Goal: Task Accomplishment & Management: Manage account settings

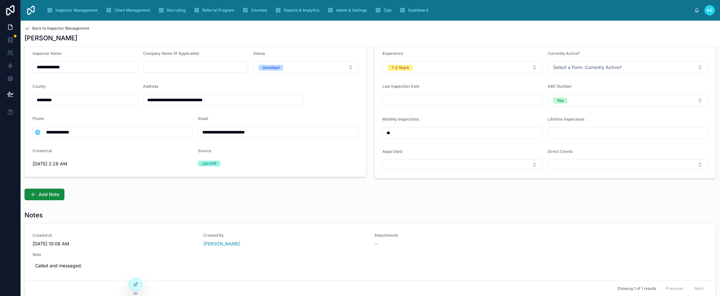
scroll to position [64, 0]
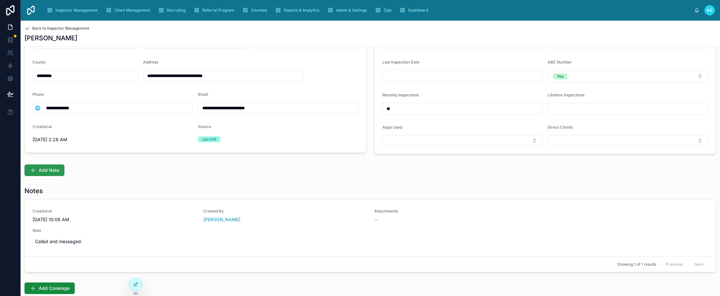
click at [49, 172] on span "Add Note" at bounding box center [49, 170] width 21 height 6
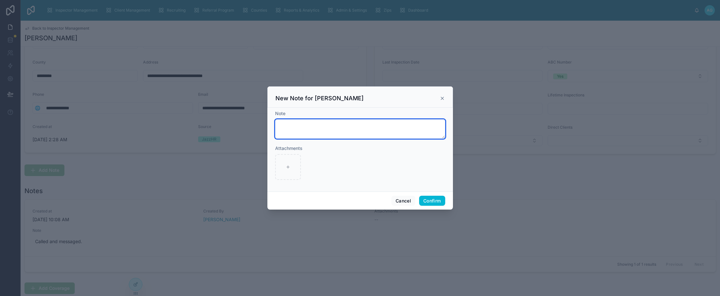
click at [297, 126] on textarea at bounding box center [360, 128] width 170 height 19
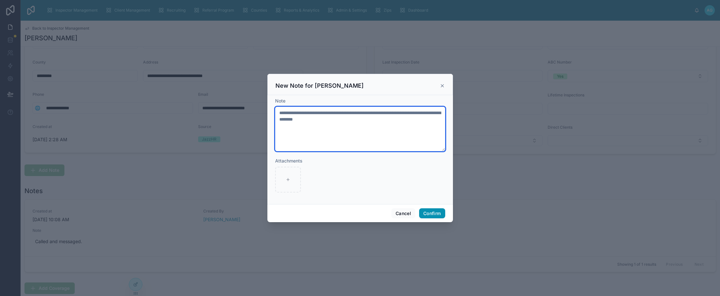
type textarea "**********"
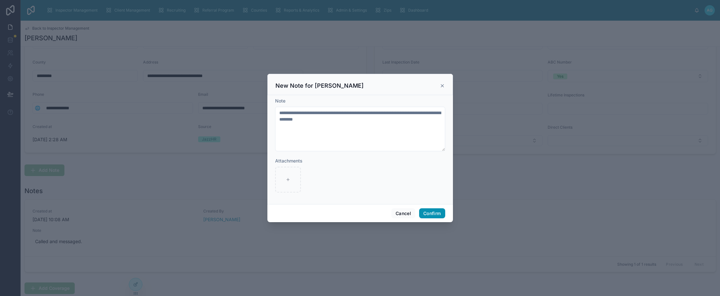
click at [430, 215] on button "Confirm" at bounding box center [432, 213] width 26 height 10
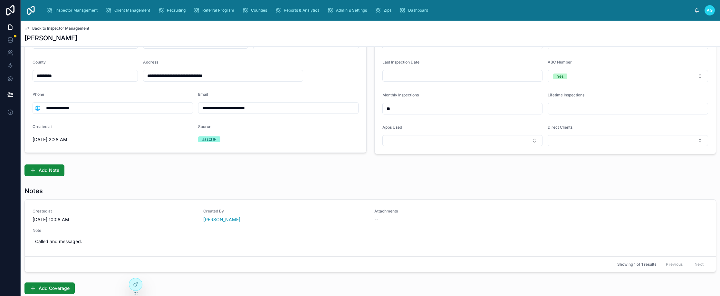
click at [65, 27] on span "Back to Inspector Management" at bounding box center [60, 28] width 57 height 5
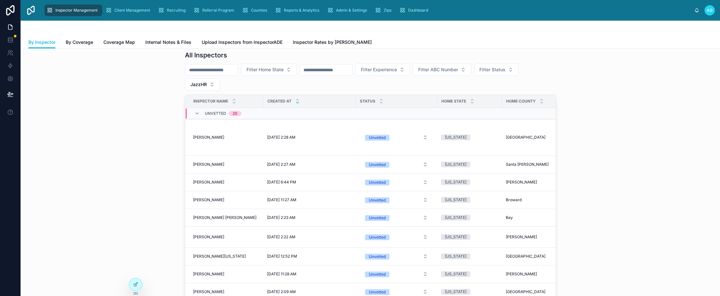
click at [296, 102] on icon at bounding box center [298, 103] width 4 height 4
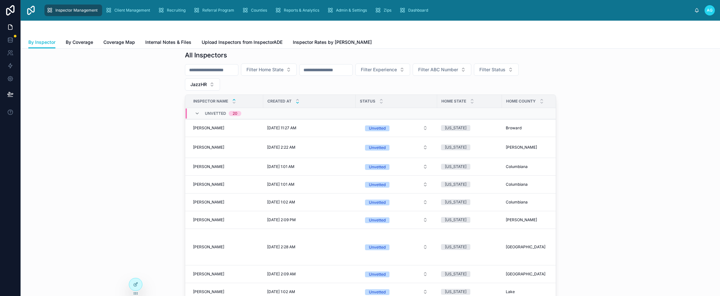
click at [296, 102] on icon at bounding box center [298, 103] width 4 height 4
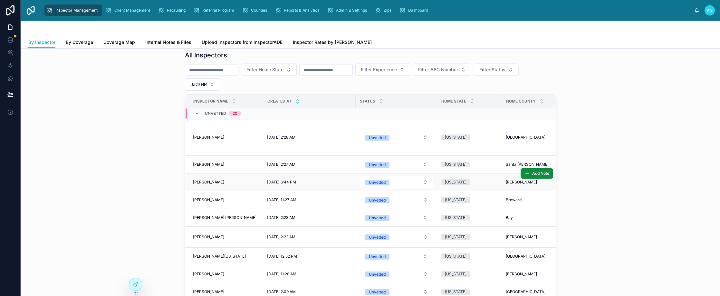
click at [209, 182] on span "[PERSON_NAME]" at bounding box center [208, 182] width 31 height 5
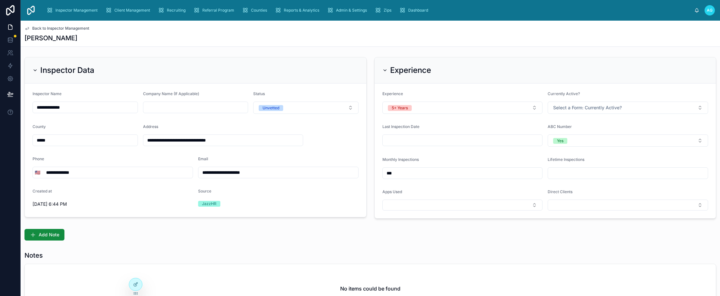
click at [28, 27] on icon at bounding box center [26, 28] width 5 height 5
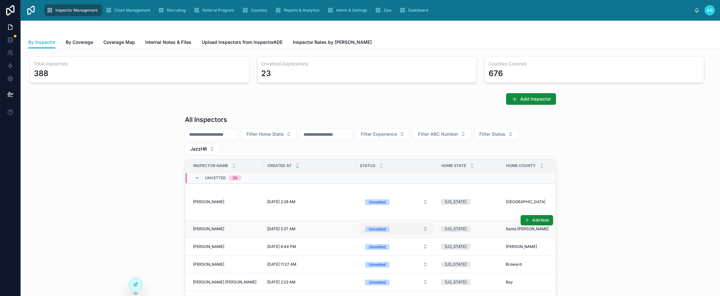
scroll to position [64, 0]
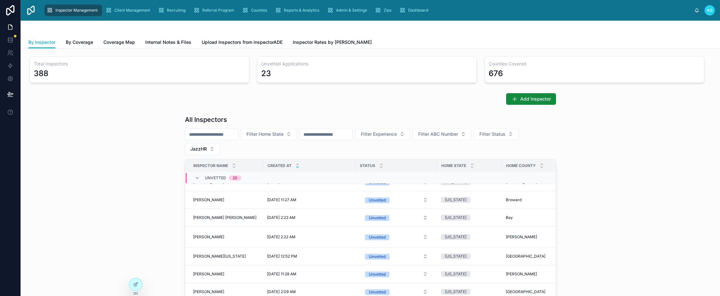
click at [578, 221] on div "All Inspectors Filter Home State Filter Experience Filter ABC Number Filter Sta…" at bounding box center [370, 248] width 689 height 272
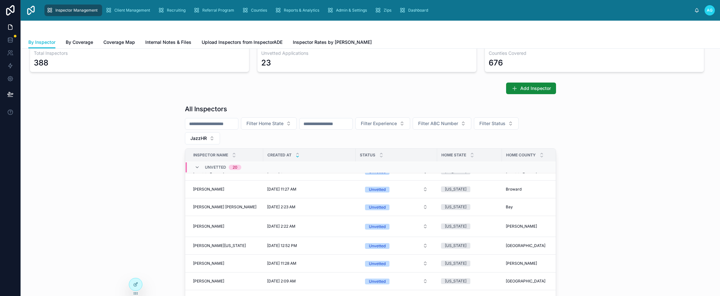
scroll to position [0, 0]
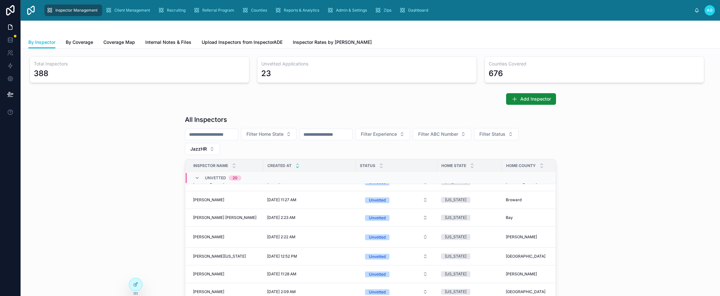
drag, startPoint x: 466, startPoint y: 9, endPoint x: 426, endPoint y: 2, distance: 40.2
click at [466, 9] on div "Inspector Management Client Management Recruiting Referral Program Counties Rep…" at bounding box center [367, 10] width 653 height 14
click at [47, 43] on span "By Inspector" at bounding box center [41, 42] width 27 height 6
click at [206, 235] on span "Chastity Phan" at bounding box center [208, 236] width 31 height 5
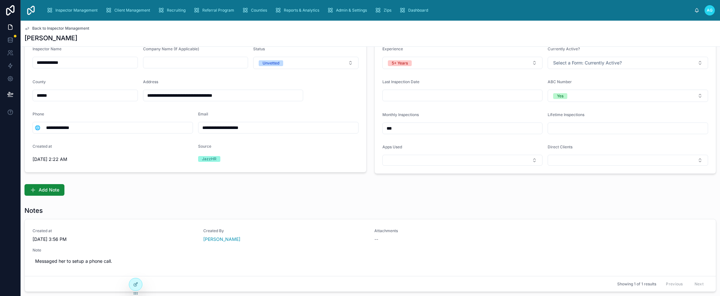
scroll to position [64, 0]
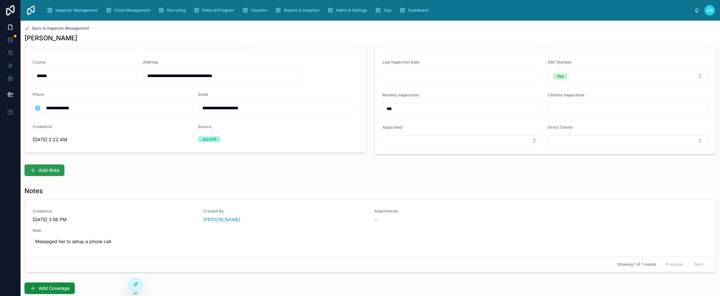
click at [53, 170] on span "Add Note" at bounding box center [49, 170] width 21 height 6
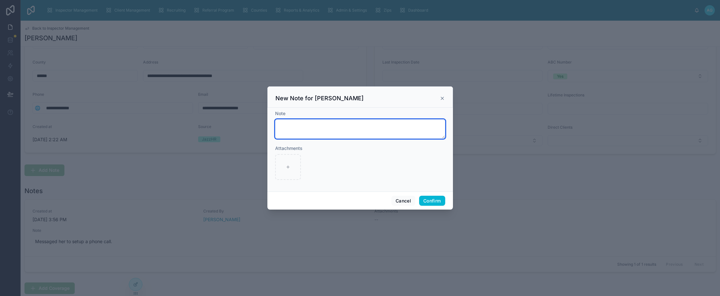
click at [289, 128] on textarea at bounding box center [360, 128] width 170 height 19
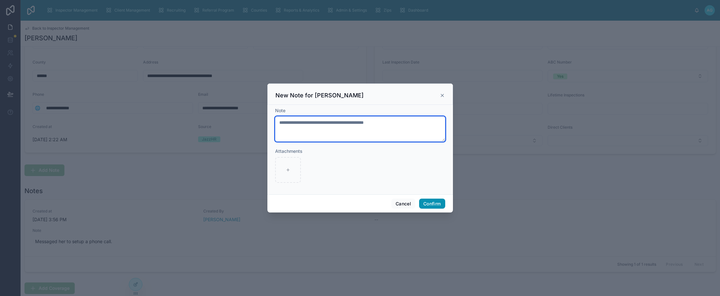
type textarea "**********"
click at [436, 204] on button "Confirm" at bounding box center [432, 204] width 26 height 10
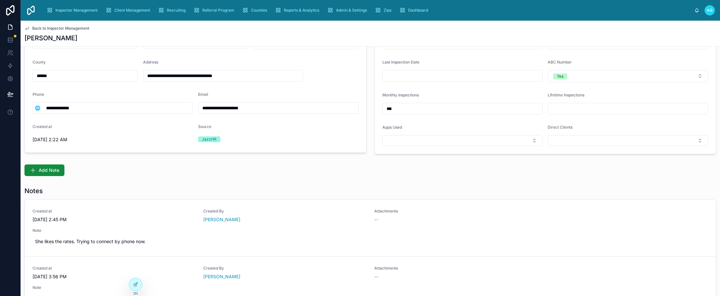
click at [306, 32] on div "Back to Inspector Management Chastity Phan" at bounding box center [370, 34] width 692 height 26
click at [472, 12] on div "Inspector Management Client Management Recruiting Referral Program Counties Rep…" at bounding box center [367, 10] width 653 height 14
click at [374, 35] on div "Chastity Phan" at bounding box center [370, 38] width 692 height 9
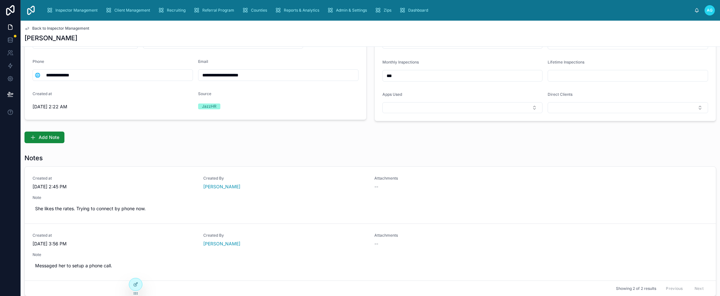
scroll to position [0, 0]
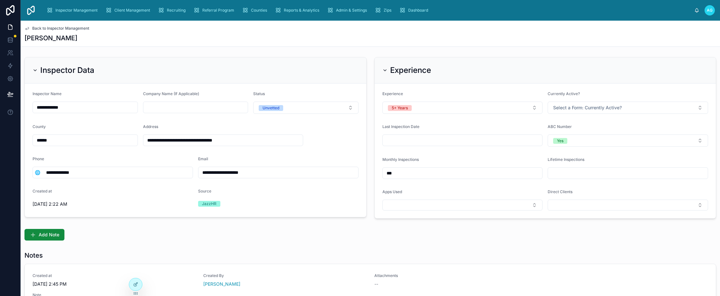
click at [45, 27] on span "Back to Inspector Management" at bounding box center [60, 28] width 57 height 5
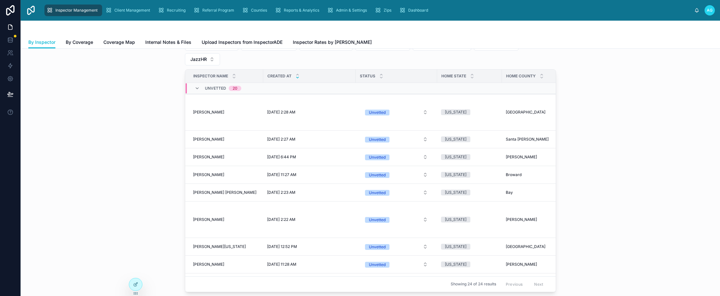
scroll to position [97, 0]
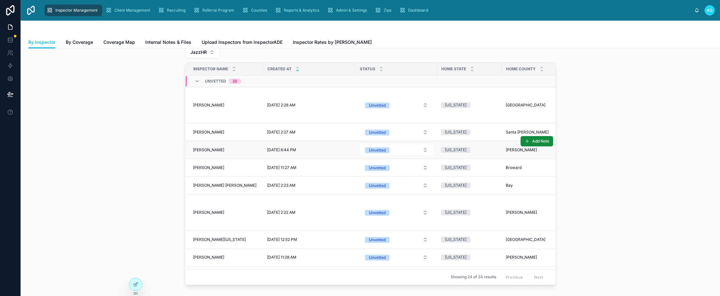
click at [208, 148] on span "[PERSON_NAME]" at bounding box center [208, 149] width 31 height 5
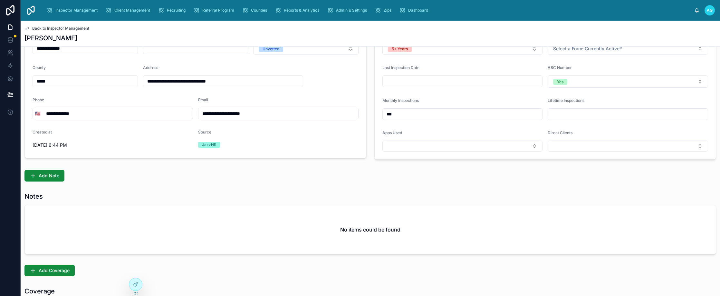
scroll to position [64, 0]
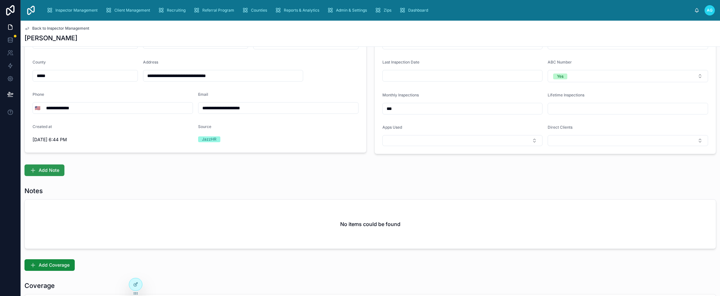
click at [56, 170] on span "Add Note" at bounding box center [49, 170] width 21 height 6
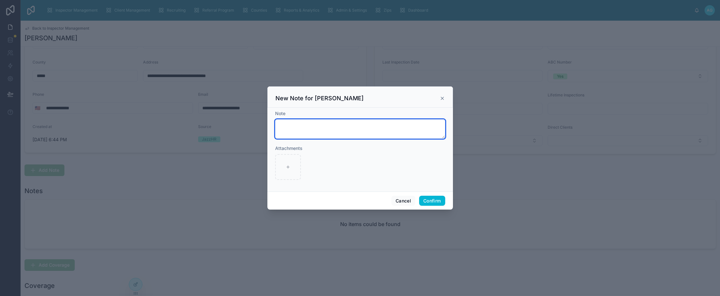
drag, startPoint x: 294, startPoint y: 125, endPoint x: 295, endPoint y: 131, distance: 6.3
click at [293, 125] on textarea at bounding box center [360, 128] width 170 height 19
type textarea "**********"
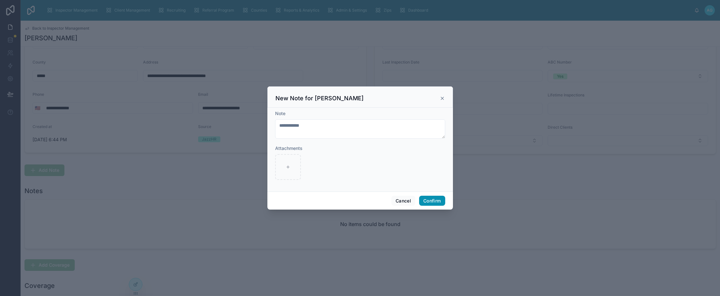
click at [431, 199] on button "Confirm" at bounding box center [432, 201] width 26 height 10
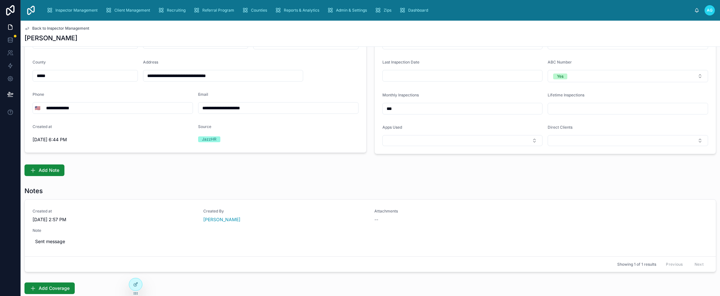
drag, startPoint x: 82, startPoint y: 109, endPoint x: 44, endPoint y: 107, distance: 38.1
click at [44, 107] on input "**********" at bounding box center [117, 107] width 151 height 9
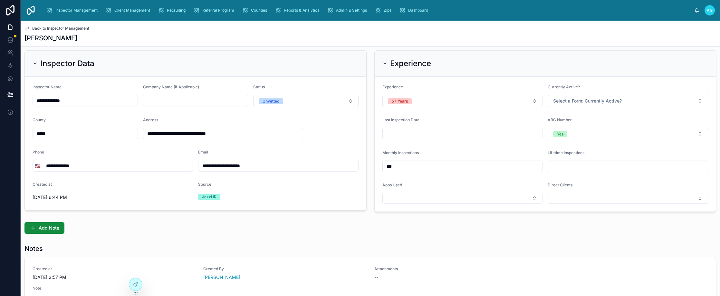
scroll to position [0, 0]
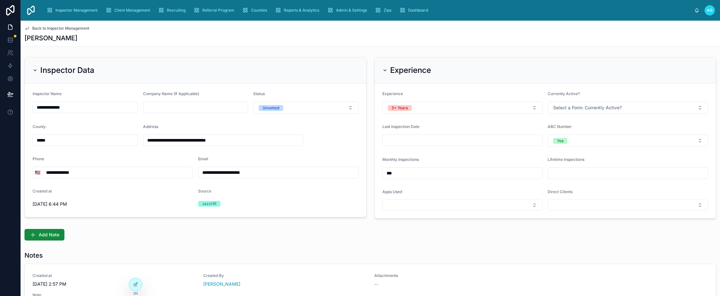
click at [273, 37] on div "[PERSON_NAME]" at bounding box center [370, 38] width 692 height 9
click at [53, 234] on span "Add Note" at bounding box center [49, 234] width 21 height 6
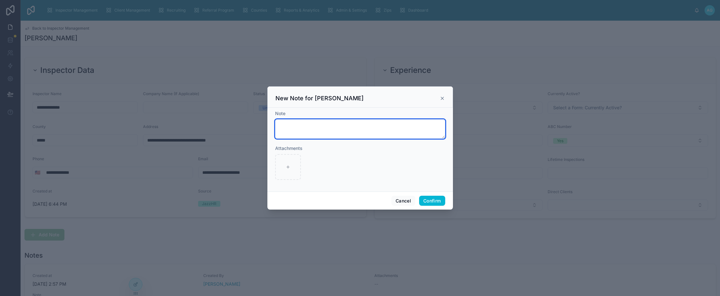
click at [294, 124] on textarea at bounding box center [360, 128] width 170 height 19
type textarea "*"
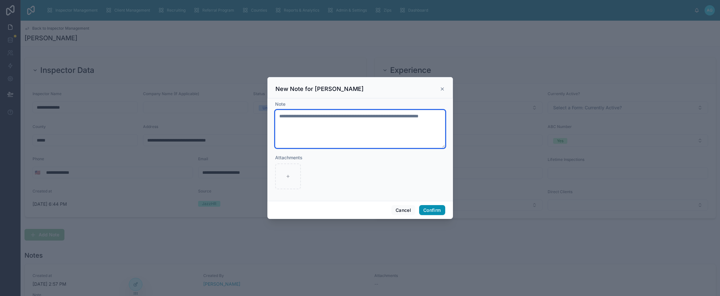
type textarea "**********"
click at [440, 208] on button "Confirm" at bounding box center [432, 210] width 26 height 10
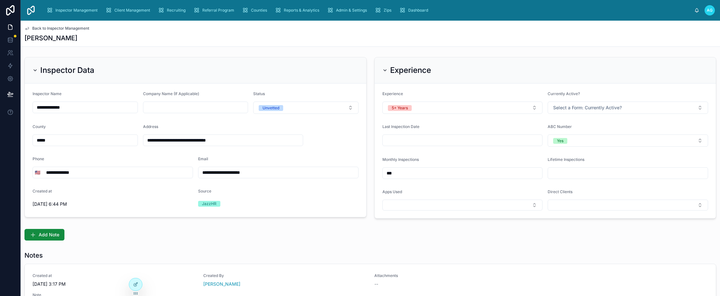
drag, startPoint x: 259, startPoint y: 172, endPoint x: 200, endPoint y: 174, distance: 59.3
click at [200, 174] on input "**********" at bounding box center [279, 172] width 160 height 9
click at [349, 108] on button "Unvetted" at bounding box center [305, 108] width 105 height 12
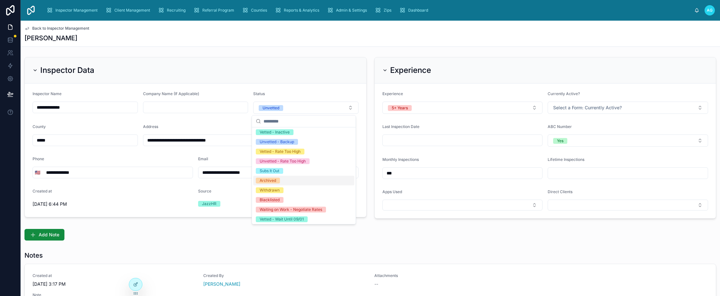
scroll to position [70, 0]
click at [300, 42] on div "[PERSON_NAME]" at bounding box center [370, 38] width 692 height 9
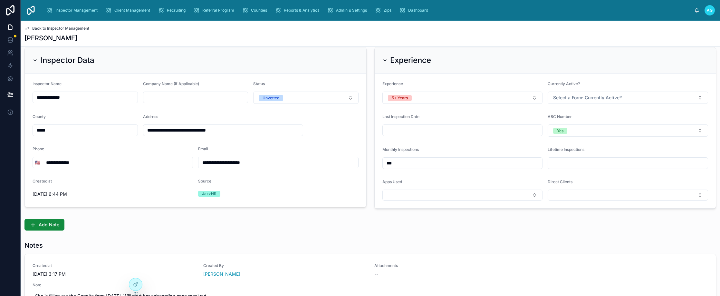
scroll to position [0, 0]
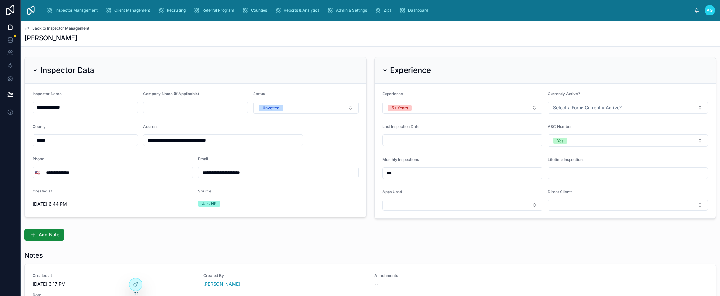
click at [35, 68] on icon at bounding box center [35, 70] width 5 height 5
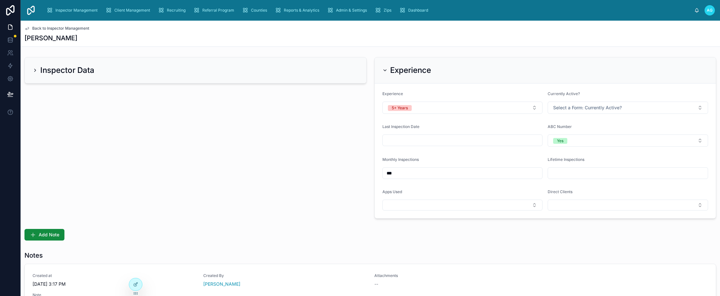
click at [35, 68] on icon at bounding box center [35, 70] width 5 height 5
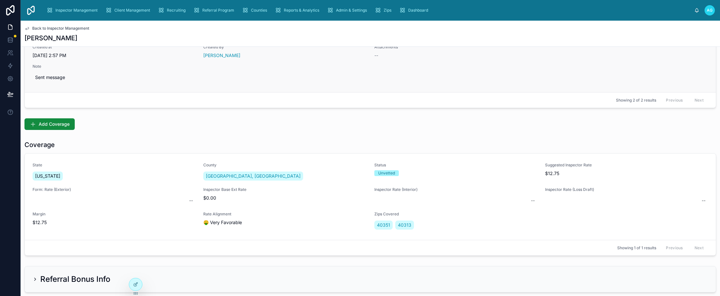
scroll to position [322, 0]
